Goal: Find specific page/section: Find specific page/section

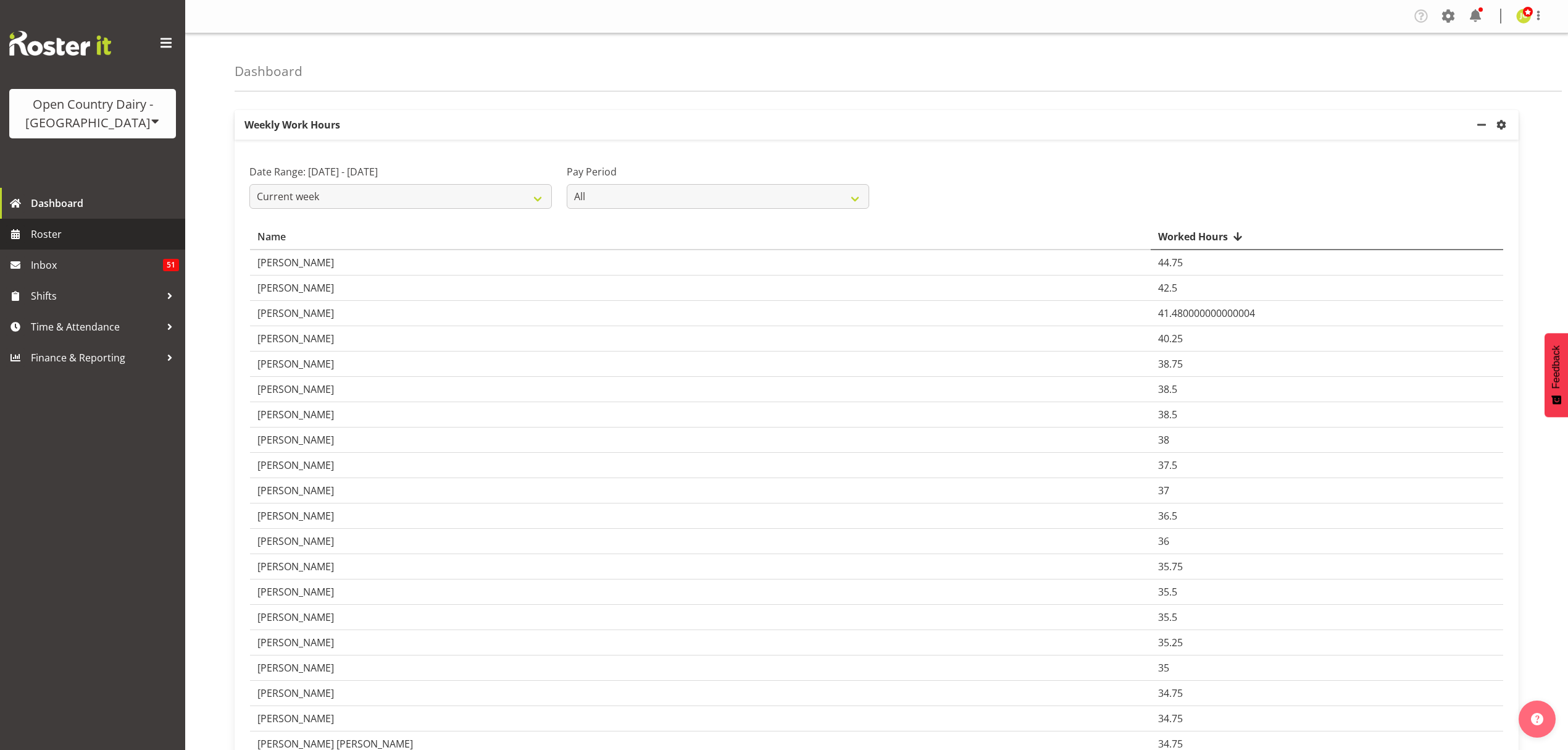
click at [109, 232] on span "Roster" at bounding box center [105, 233] width 148 height 18
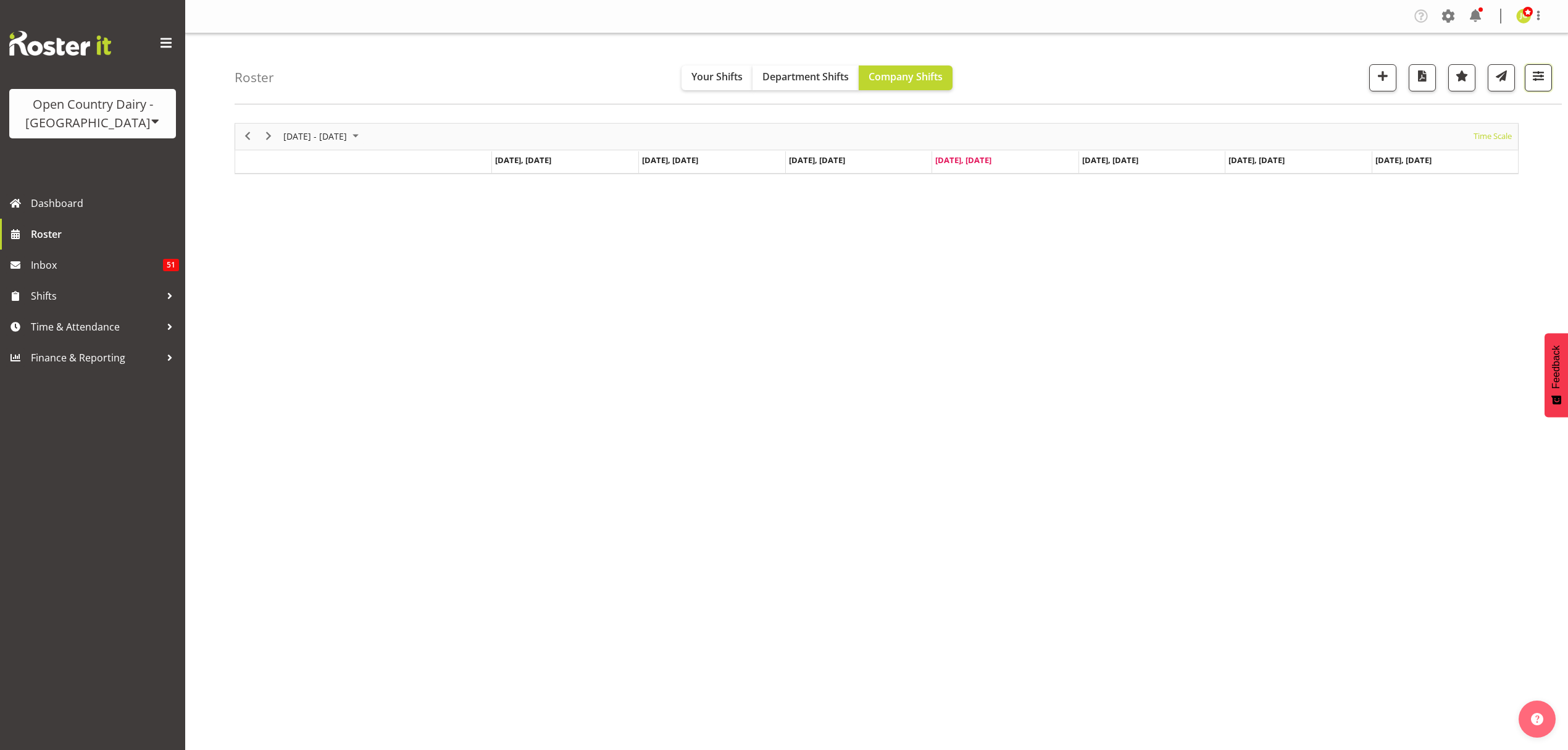
click at [1534, 76] on span "button" at bounding box center [1539, 76] width 16 height 16
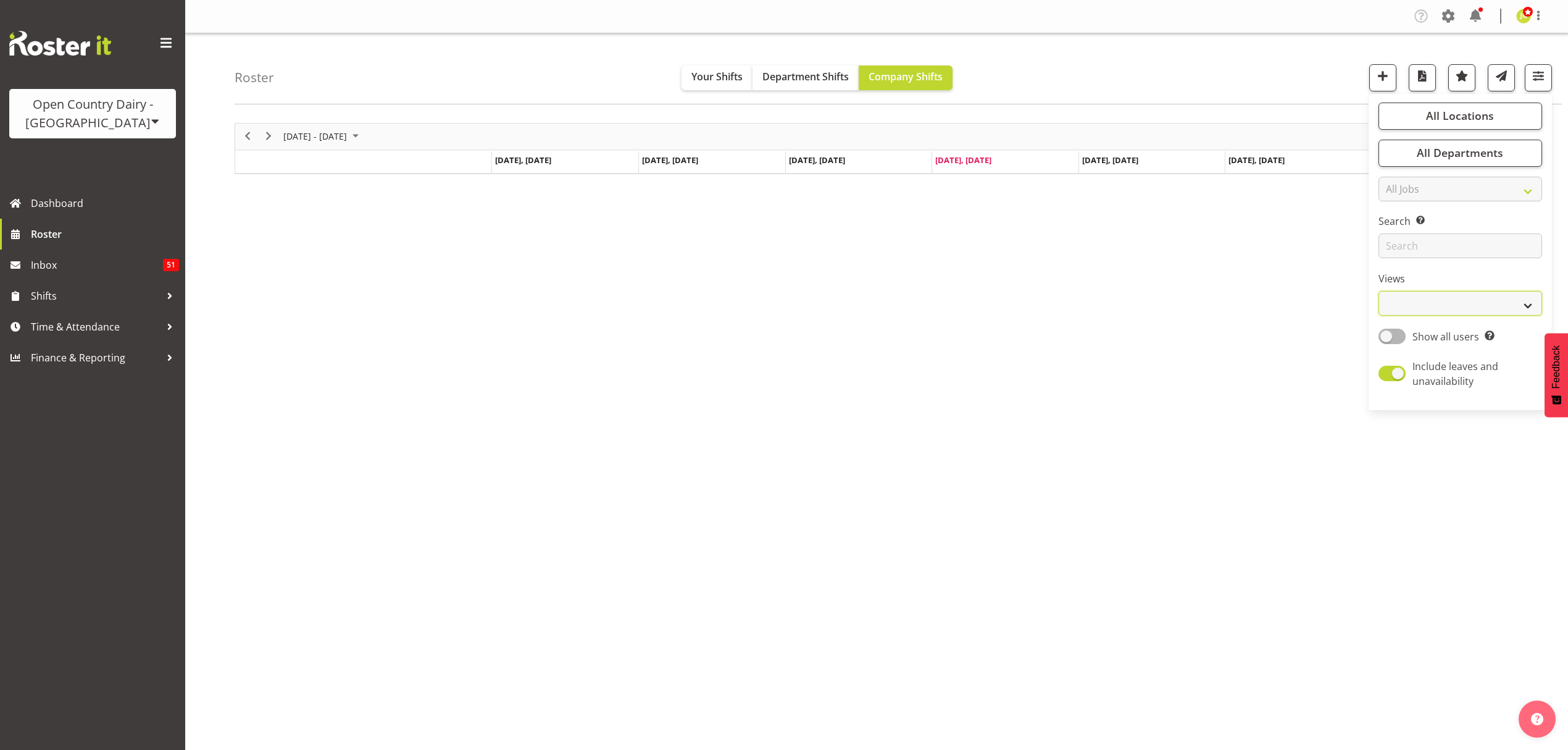
click at [1482, 305] on select "Staff Role Shift - Horizontal Shift - Vertical Staff - Location" at bounding box center [1460, 303] width 164 height 25
select select "shift"
click at [1379, 291] on select "Staff Role Shift - Horizontal Shift - Vertical Staff - Location" at bounding box center [1460, 303] width 164 height 25
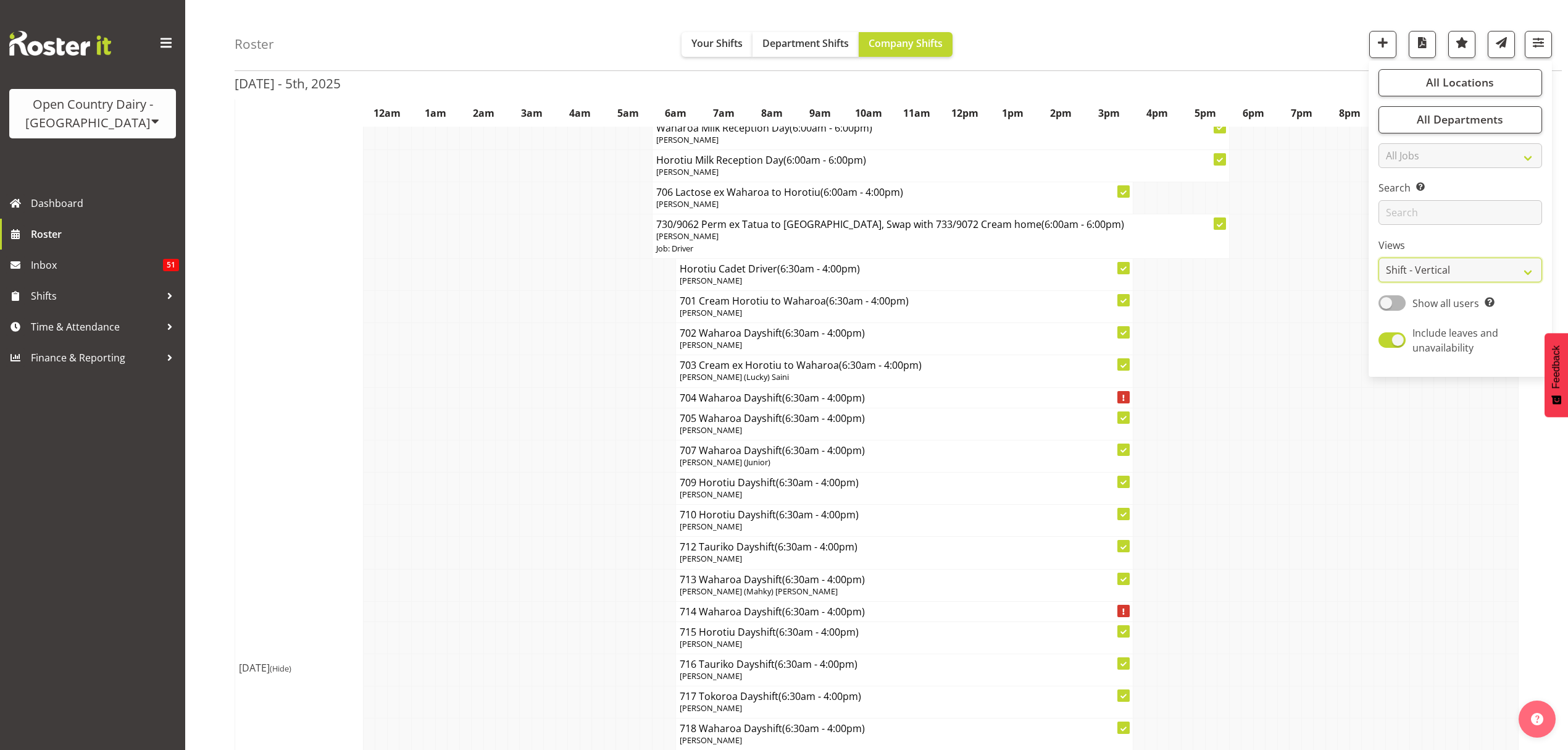
scroll to position [6834, 0]
